Goal: Information Seeking & Learning: Learn about a topic

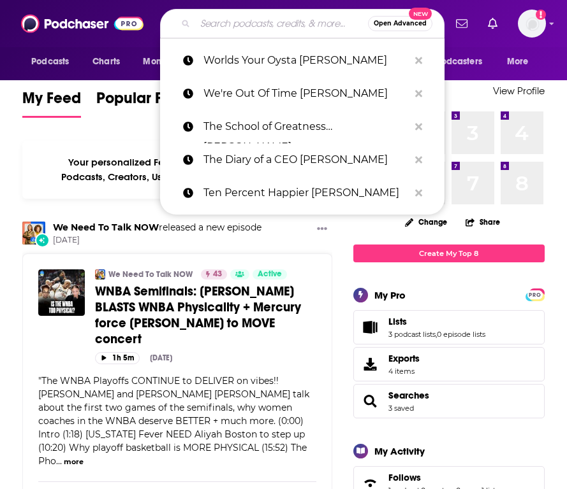
click at [229, 22] on input "Search podcasts, credits, & more..." at bounding box center [281, 23] width 173 height 20
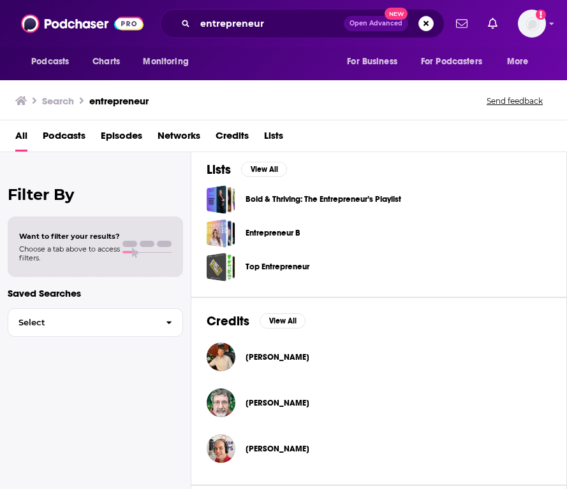
scroll to position [447, 0]
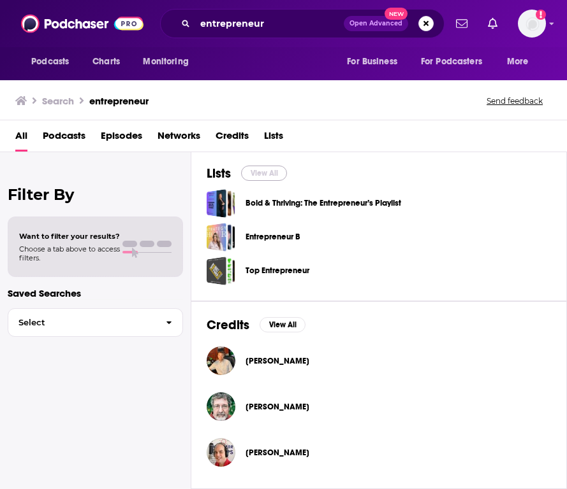
click at [263, 175] on button "View All" at bounding box center [264, 173] width 46 height 15
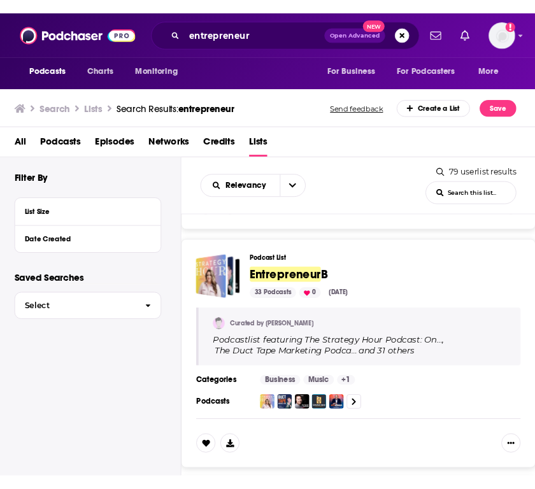
scroll to position [296, 0]
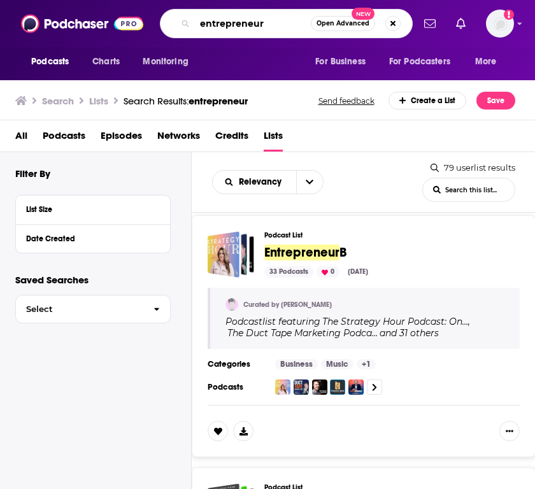
drag, startPoint x: 272, startPoint y: 22, endPoint x: 143, endPoint y: 22, distance: 128.7
click at [143, 22] on div "Podcasts Charts Monitoring entrepreneur Open Advanced New For Business For Podc…" at bounding box center [267, 23] width 535 height 47
type input "[DOMAIN_NAME] podcast"
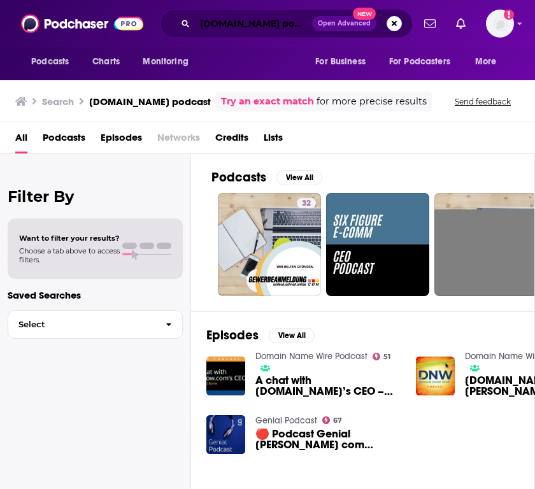
click at [265, 20] on input "[DOMAIN_NAME] podcast" at bounding box center [253, 23] width 117 height 20
